Goal: Task Accomplishment & Management: Manage account settings

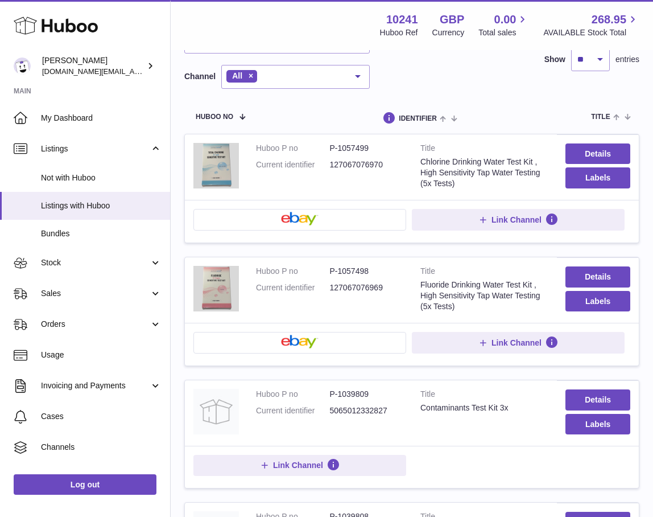
scroll to position [90, 0]
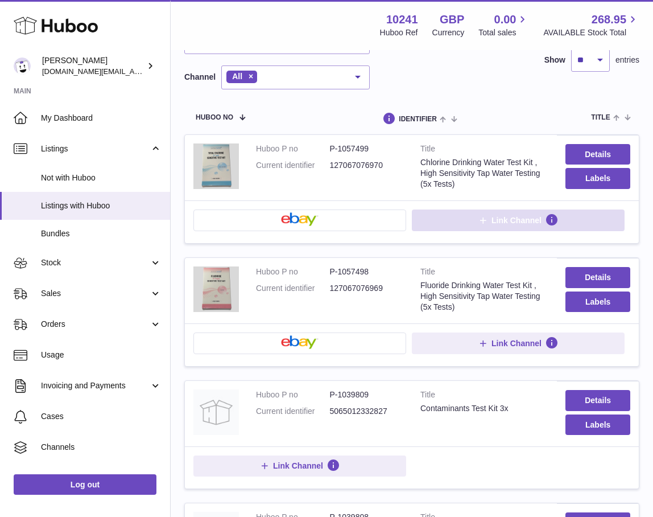
click at [464, 225] on button "Link Channel" at bounding box center [518, 220] width 213 height 22
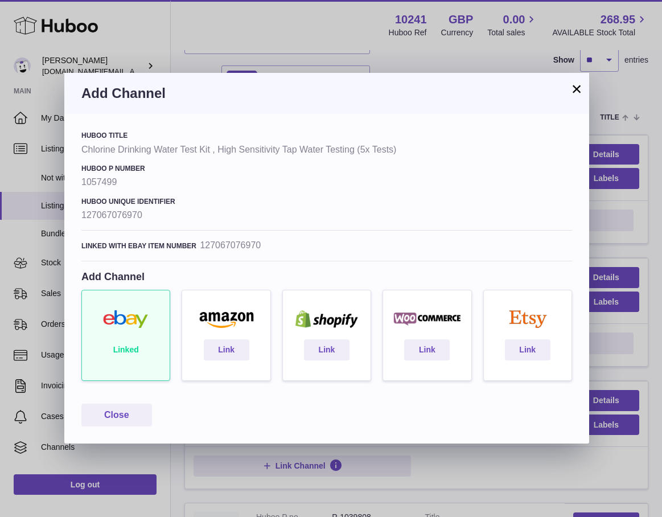
click at [126, 342] on div "Linked" at bounding box center [126, 341] width 100 height 102
click at [137, 360] on div "Linked" at bounding box center [126, 341] width 100 height 102
click at [137, 359] on div "Linked" at bounding box center [126, 341] width 100 height 102
click at [130, 412] on button "Close" at bounding box center [116, 415] width 71 height 23
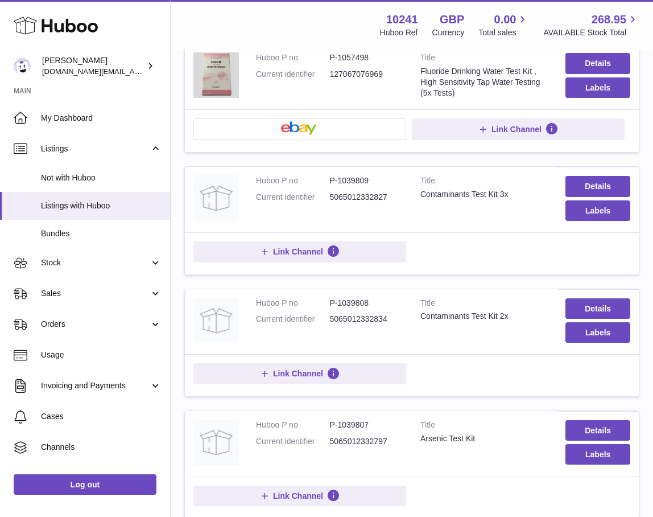
scroll to position [377, 0]
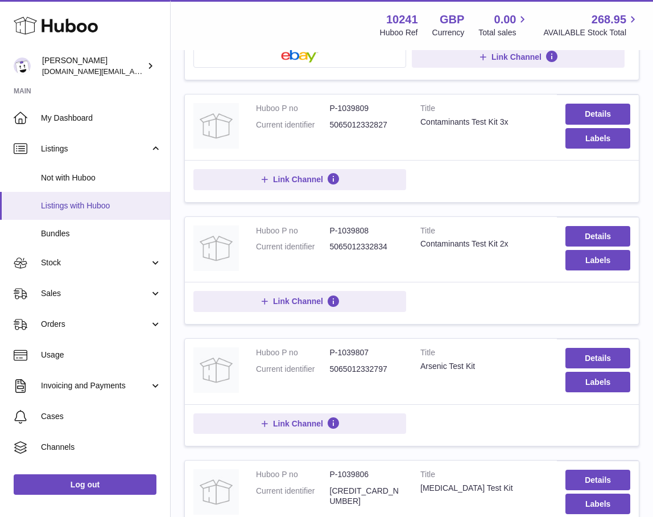
click at [72, 213] on link "Listings with Huboo" at bounding box center [85, 206] width 170 height 28
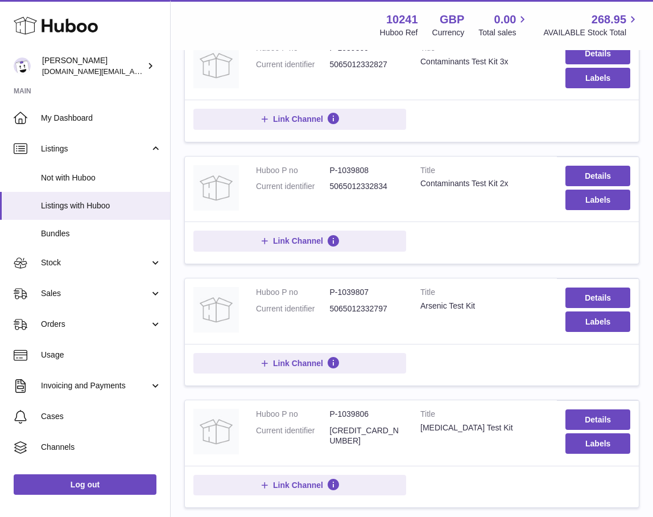
scroll to position [232, 0]
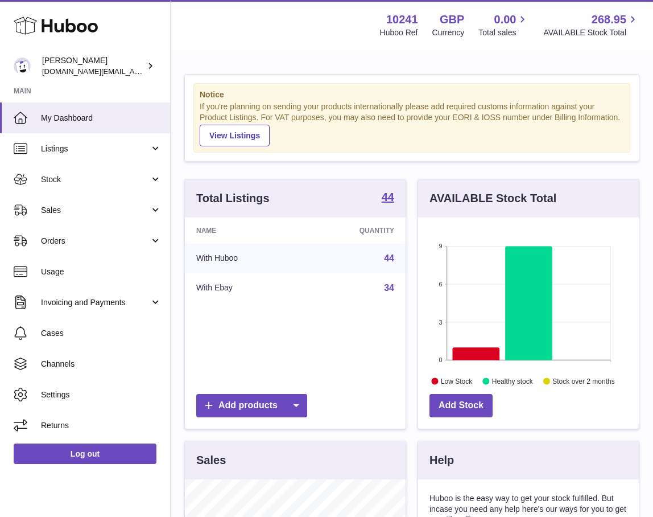
scroll to position [178, 221]
click at [71, 215] on link "Sales" at bounding box center [85, 210] width 170 height 31
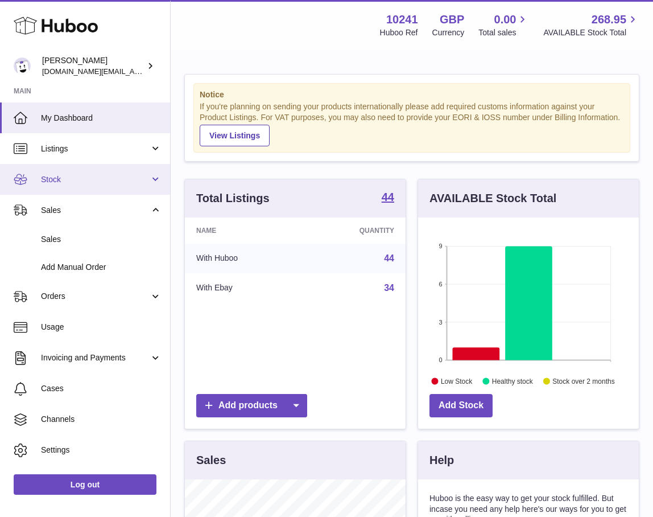
click at [60, 187] on link "Stock" at bounding box center [85, 179] width 170 height 31
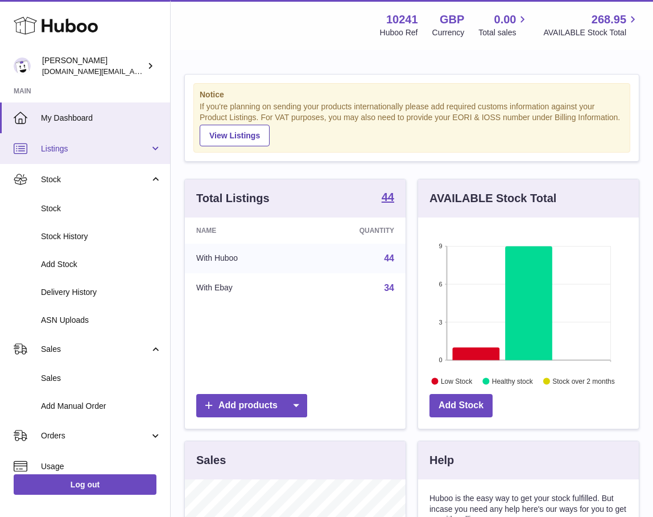
click at [89, 158] on link "Listings" at bounding box center [85, 148] width 170 height 31
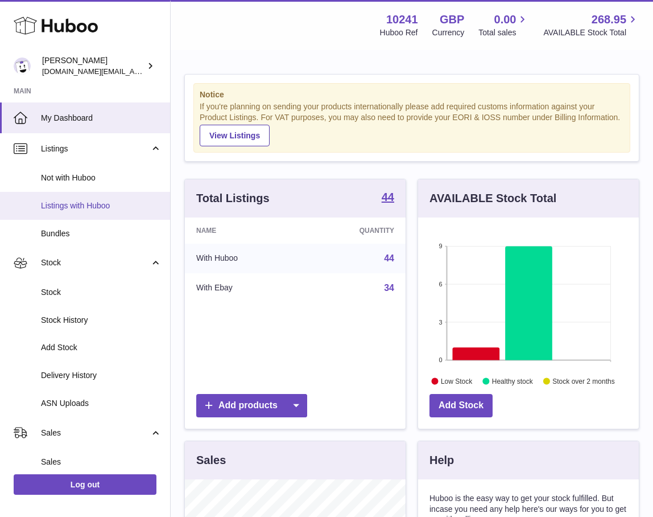
click at [77, 206] on span "Listings with Huboo" at bounding box center [101, 205] width 121 height 11
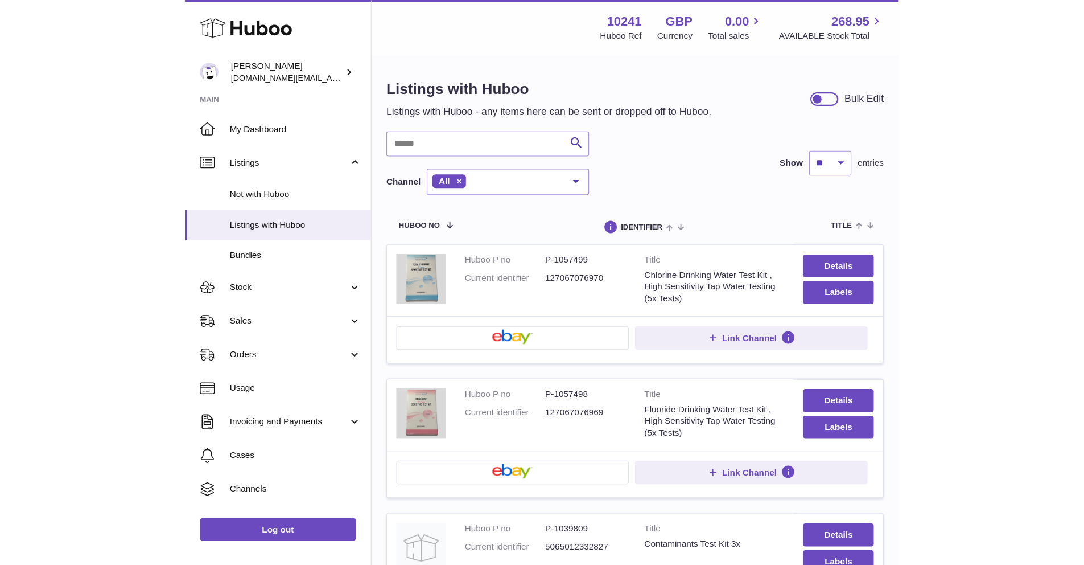
scroll to position [2, 0]
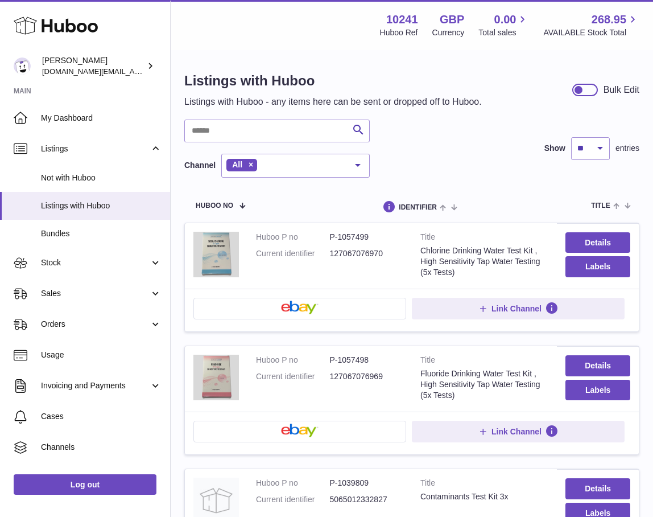
click at [275, 304] on button at bounding box center [300, 309] width 213 height 22
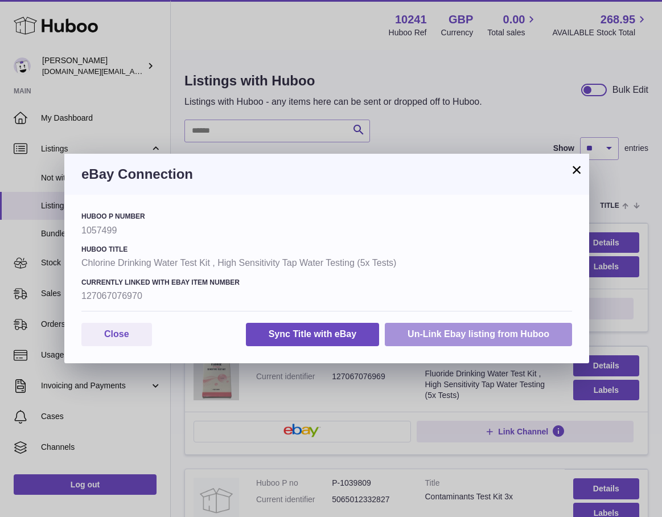
click at [439, 341] on button "Un-Link Ebay listing from Huboo" at bounding box center [478, 334] width 187 height 23
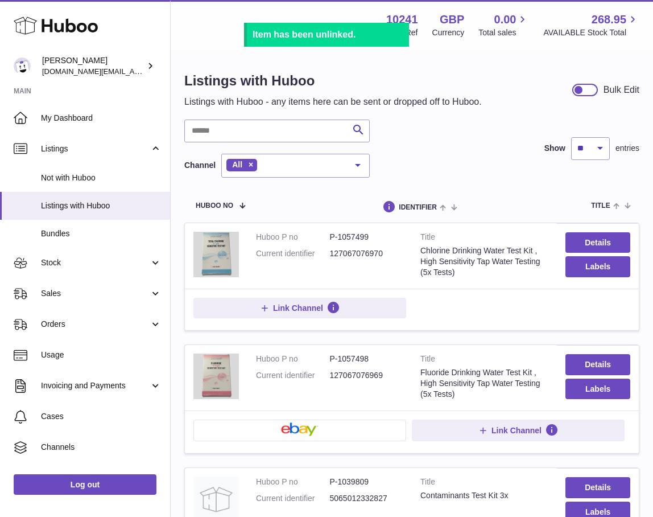
click at [318, 433] on button at bounding box center [300, 430] width 213 height 22
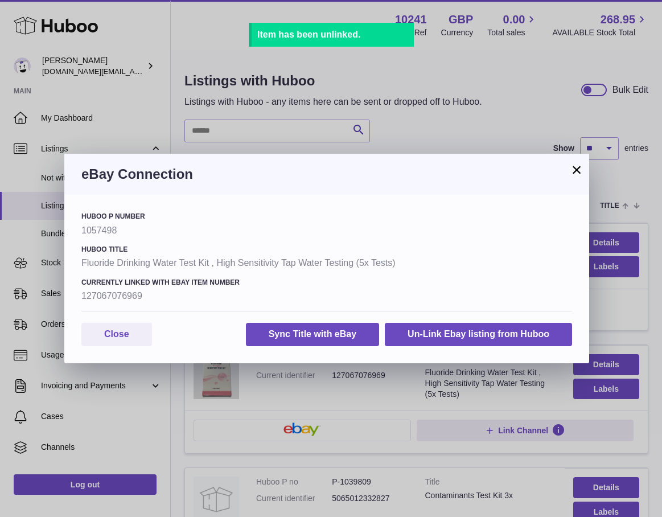
click at [462, 321] on div "Huboo P number 1057498 Huboo Title Fluoride Drinking Water Test Kit , High Sens…" at bounding box center [326, 279] width 525 height 168
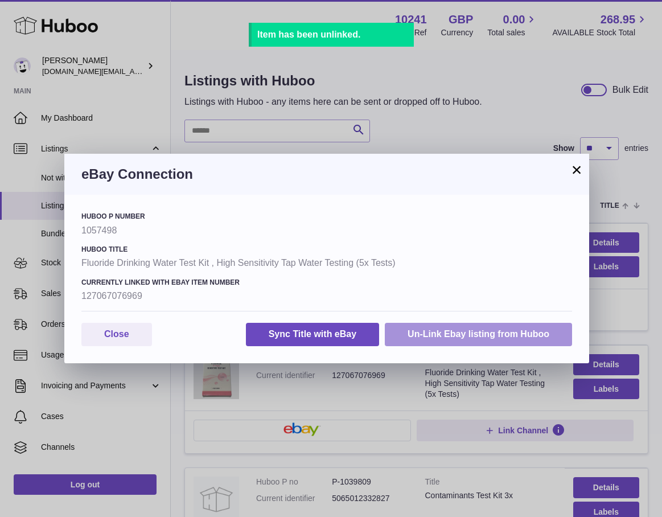
click at [457, 341] on button "Un-Link Ebay listing from Huboo" at bounding box center [478, 334] width 187 height 23
